Goal: Task Accomplishment & Management: Manage account settings

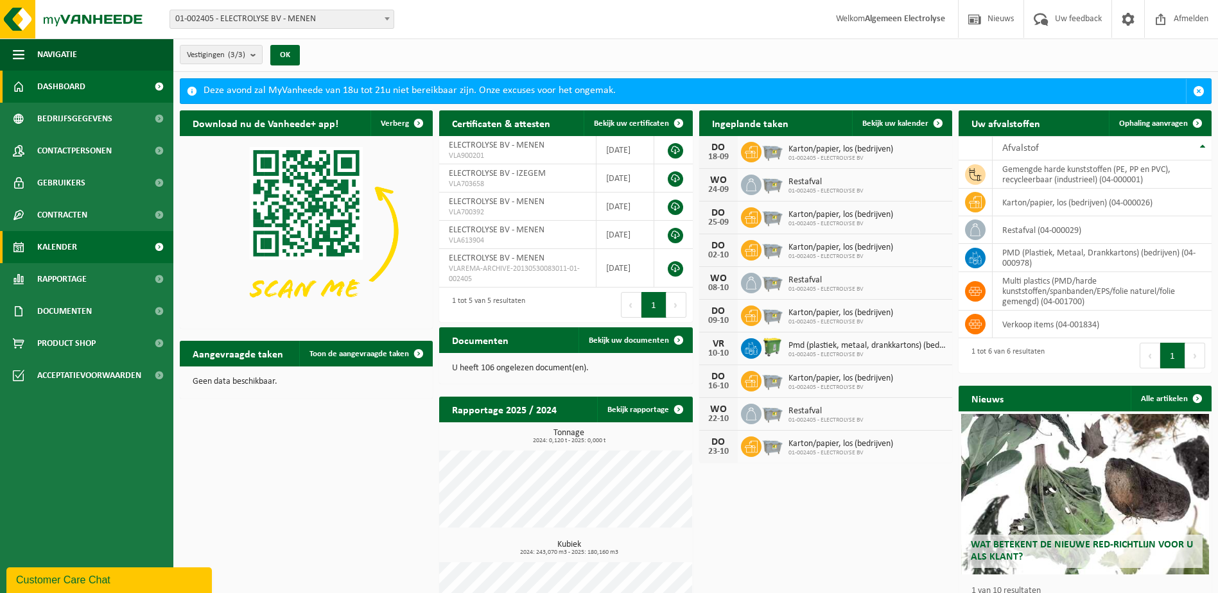
click at [65, 242] on span "Kalender" at bounding box center [57, 247] width 40 height 32
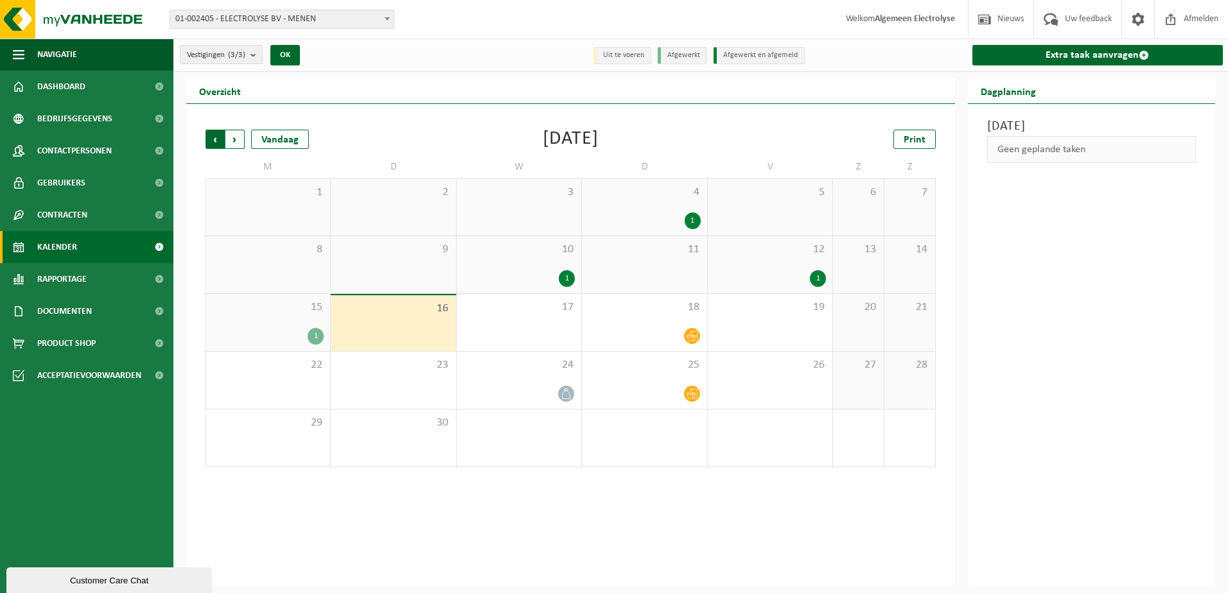
click at [231, 135] on span "Volgende" at bounding box center [234, 139] width 19 height 19
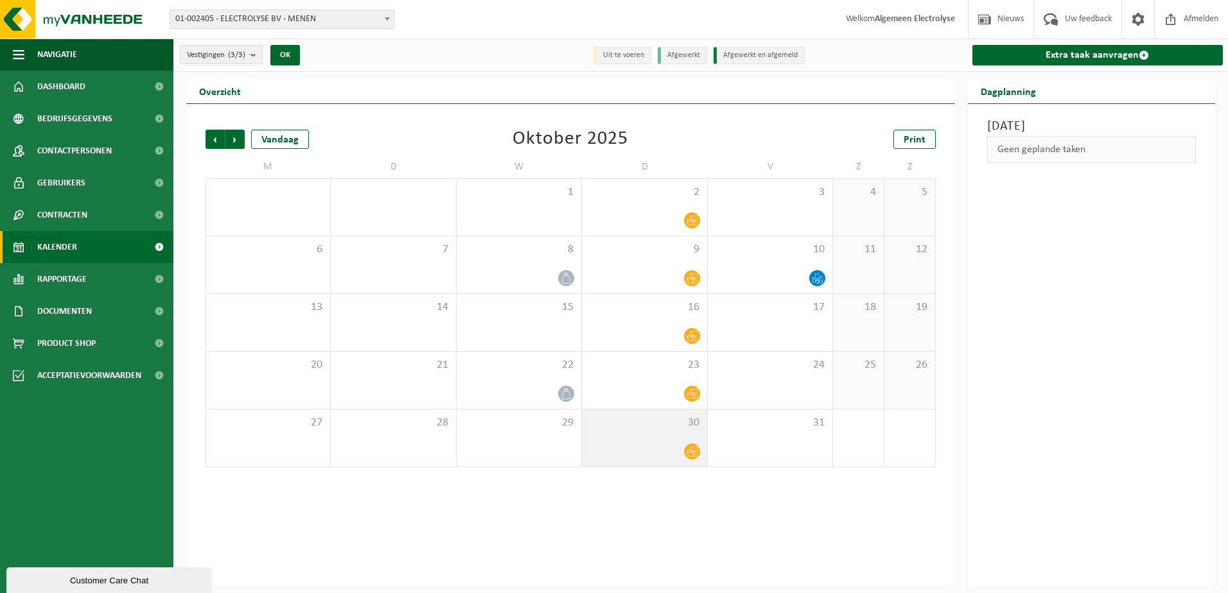
click at [693, 450] on icon at bounding box center [691, 452] width 11 height 10
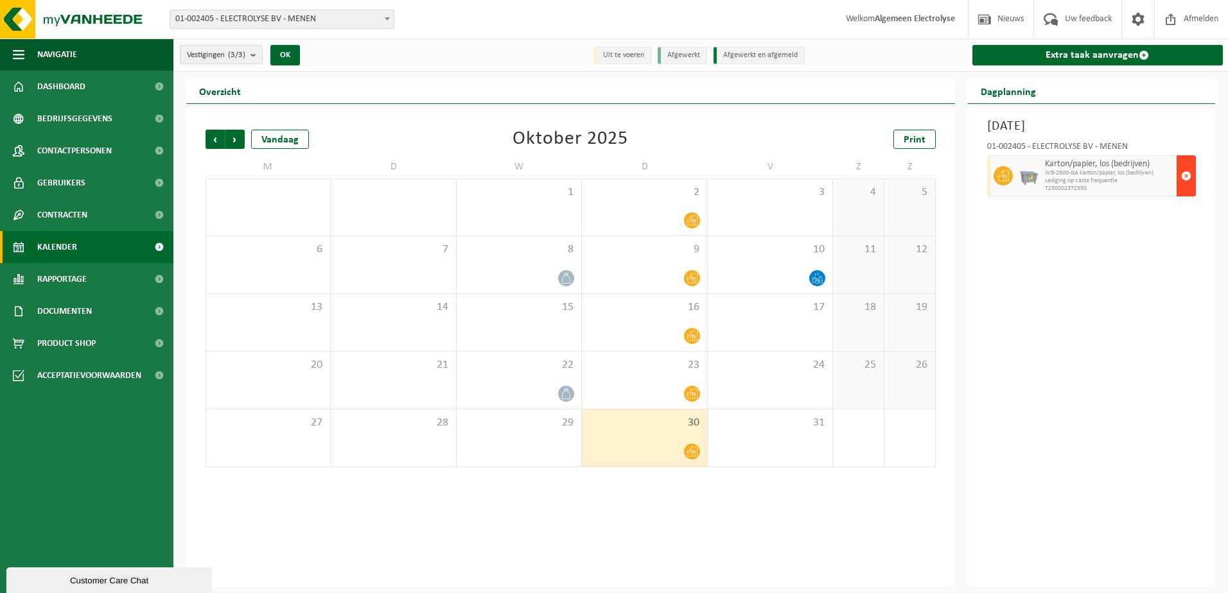
click at [1189, 177] on span "button" at bounding box center [1186, 176] width 10 height 26
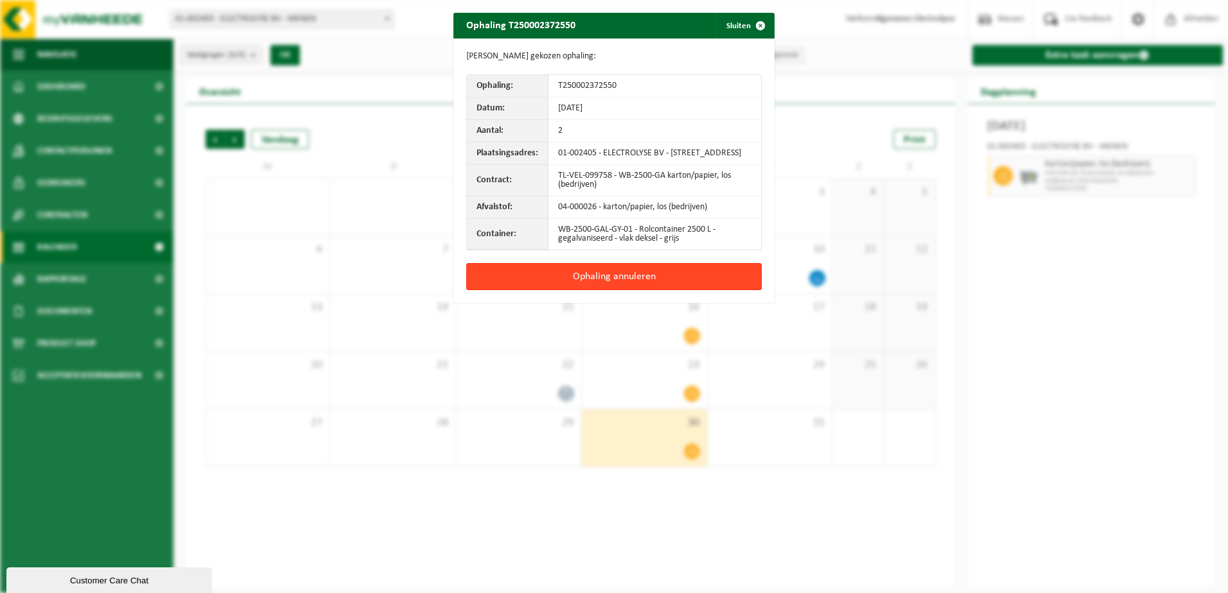
click at [604, 284] on button "Ophaling annuleren" at bounding box center [613, 276] width 295 height 27
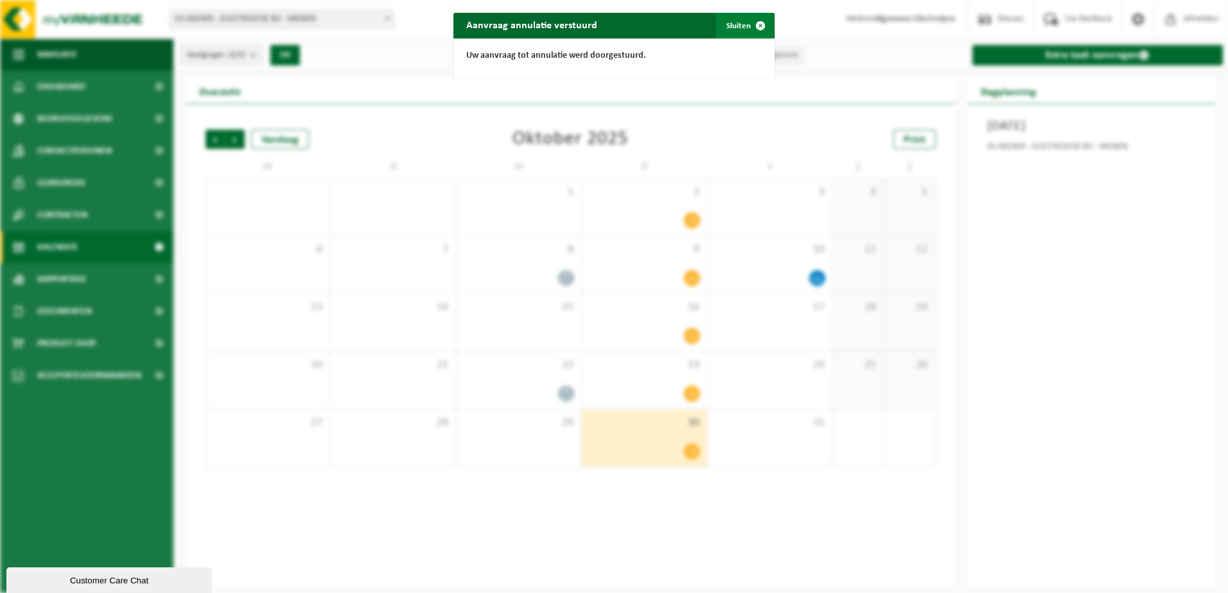
click at [753, 25] on span "button" at bounding box center [760, 26] width 26 height 26
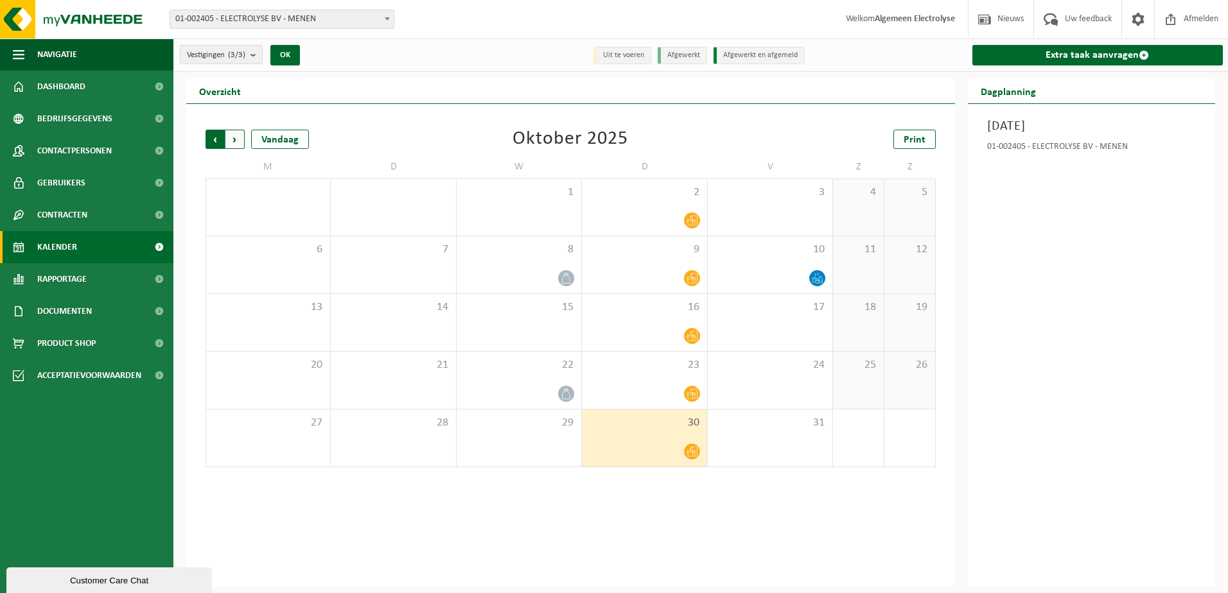
click at [239, 140] on span "Volgende" at bounding box center [234, 139] width 19 height 19
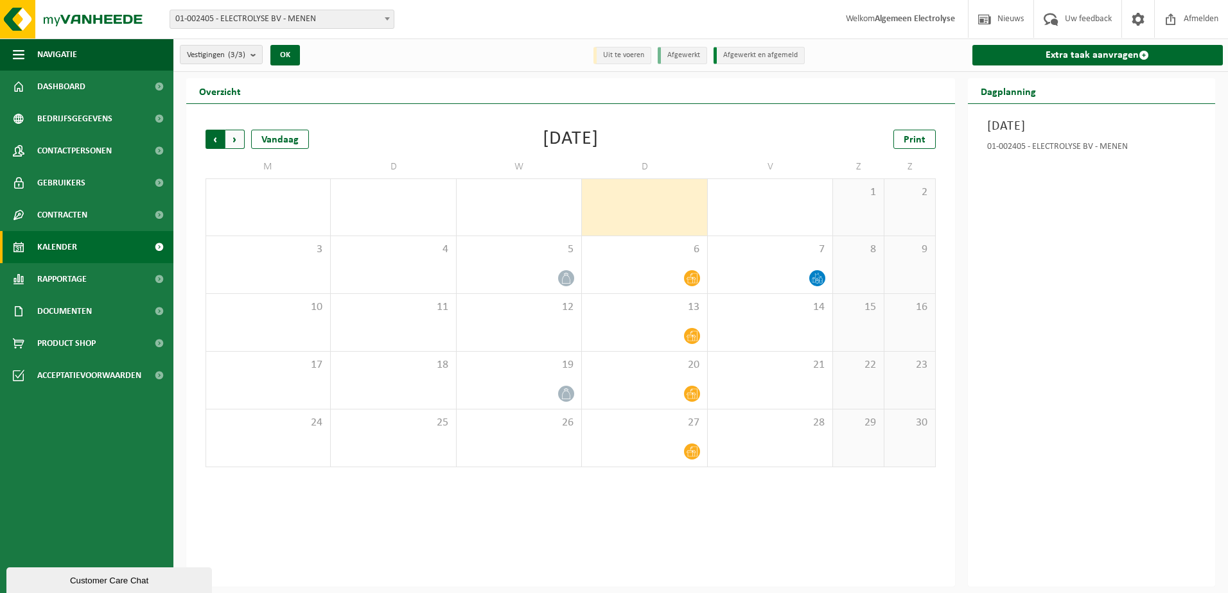
click at [240, 141] on span "Volgende" at bounding box center [234, 139] width 19 height 19
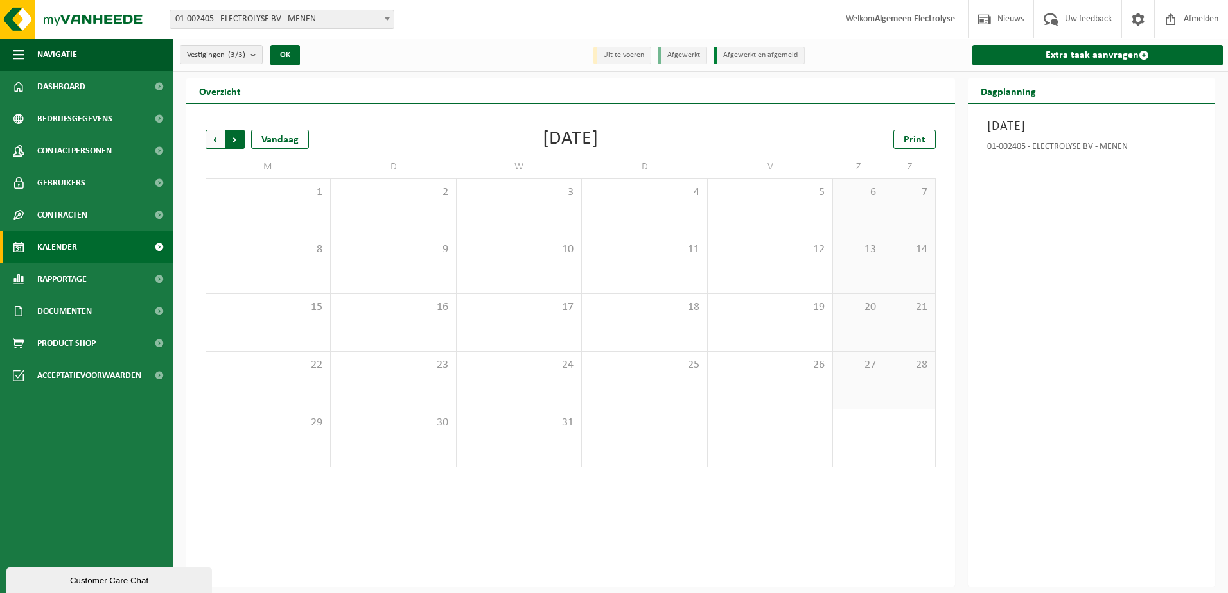
click at [219, 140] on span "Vorige" at bounding box center [214, 139] width 19 height 19
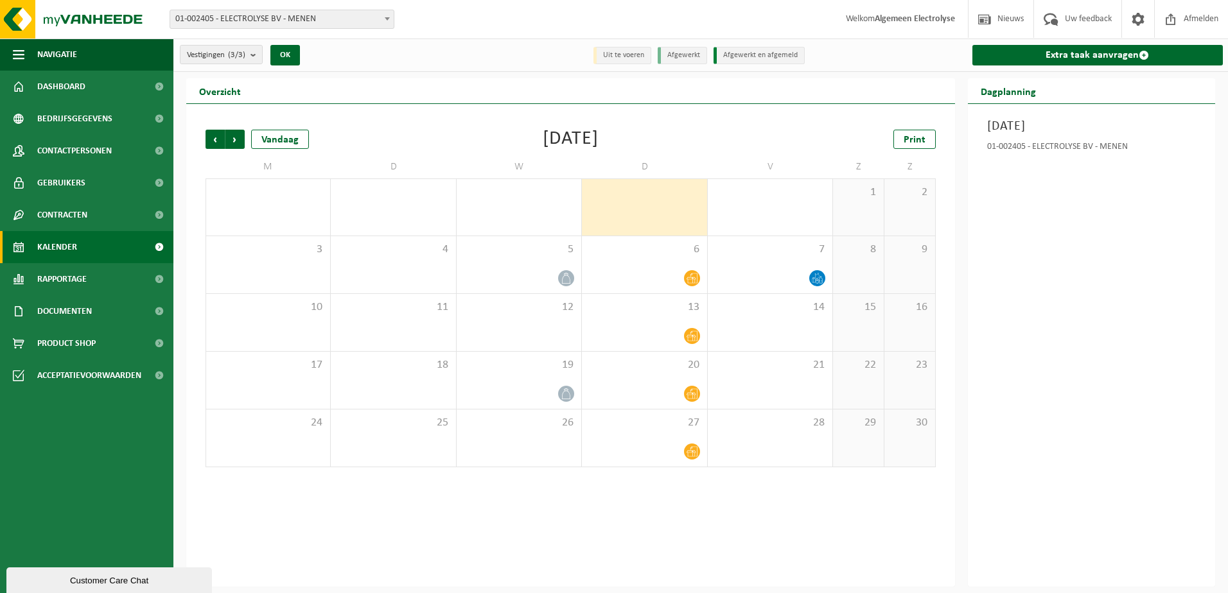
click at [219, 140] on span "Vorige" at bounding box center [214, 139] width 19 height 19
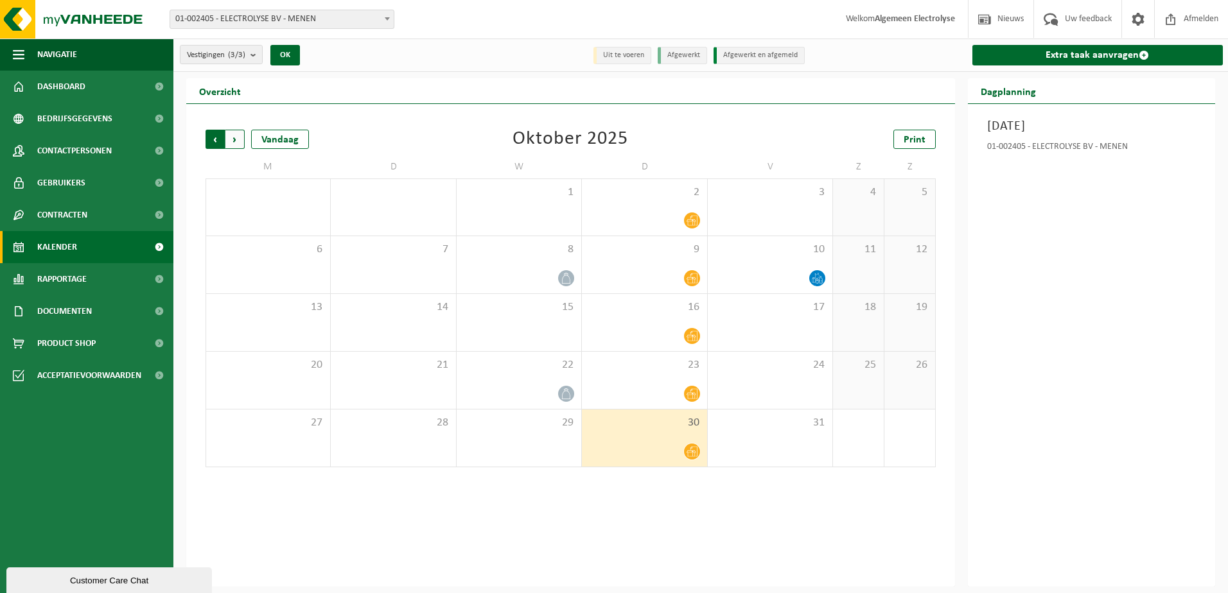
click at [234, 136] on span "Volgende" at bounding box center [234, 139] width 19 height 19
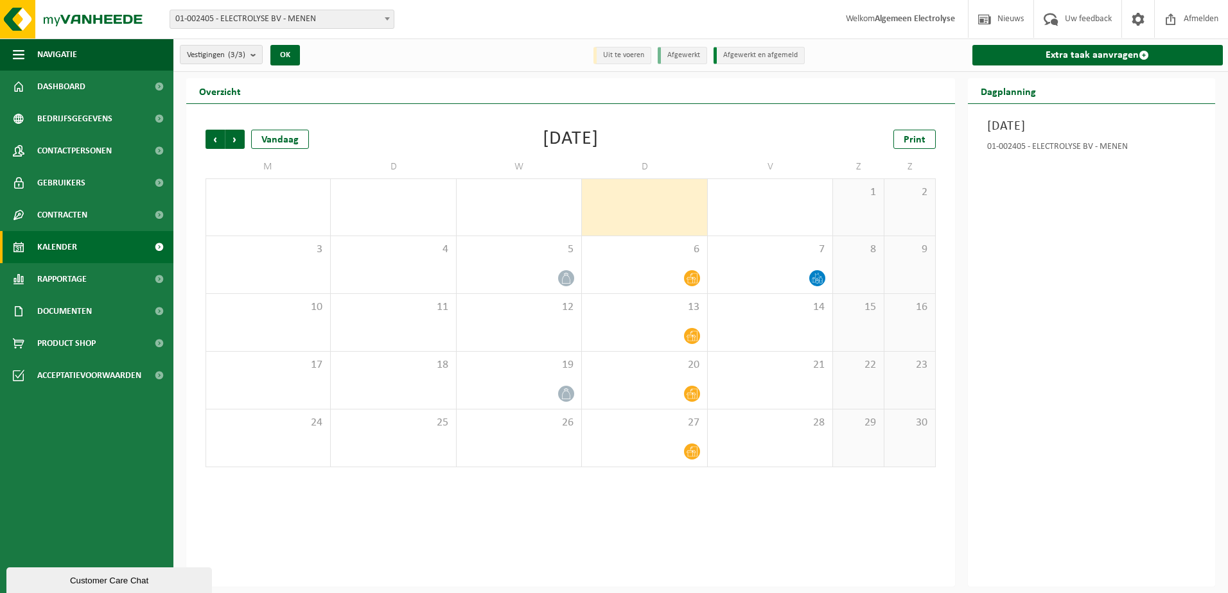
click at [234, 136] on span "Volgende" at bounding box center [234, 139] width 19 height 19
